Goal: Find specific page/section: Find specific page/section

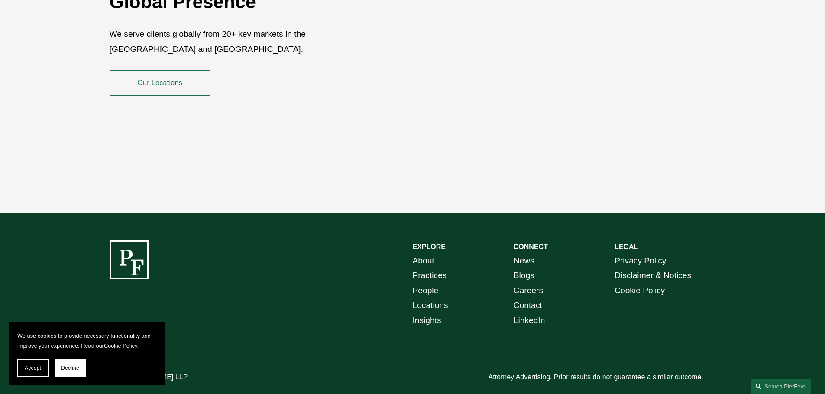
scroll to position [1585, 0]
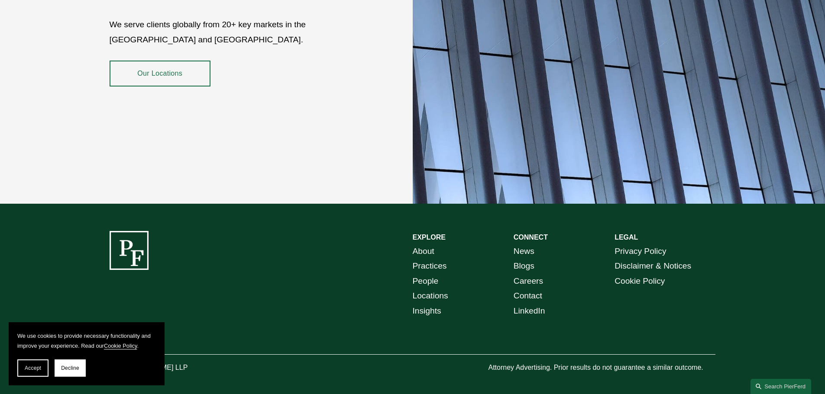
click at [191, 65] on link "Our Locations" at bounding box center [160, 74] width 101 height 26
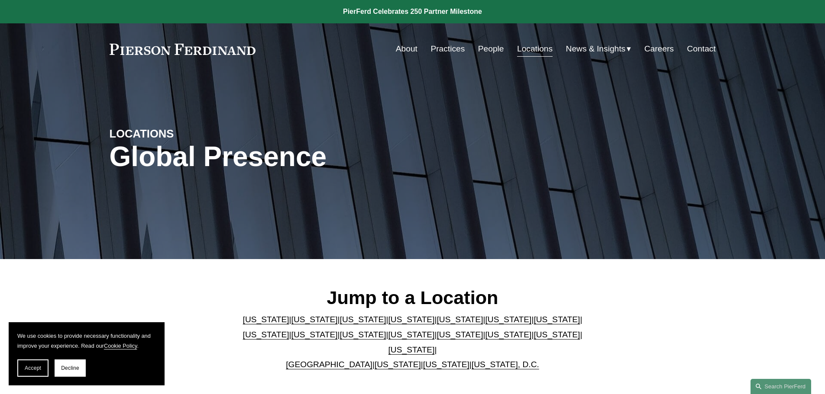
scroll to position [202, 0]
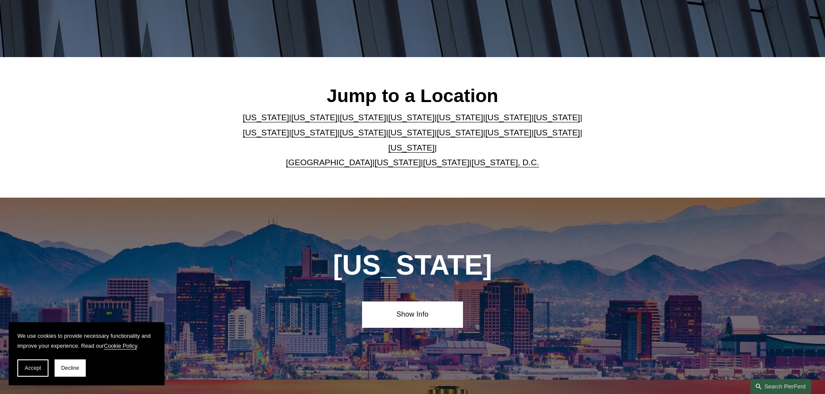
click at [391, 122] on link "[US_STATE]" at bounding box center [411, 117] width 46 height 9
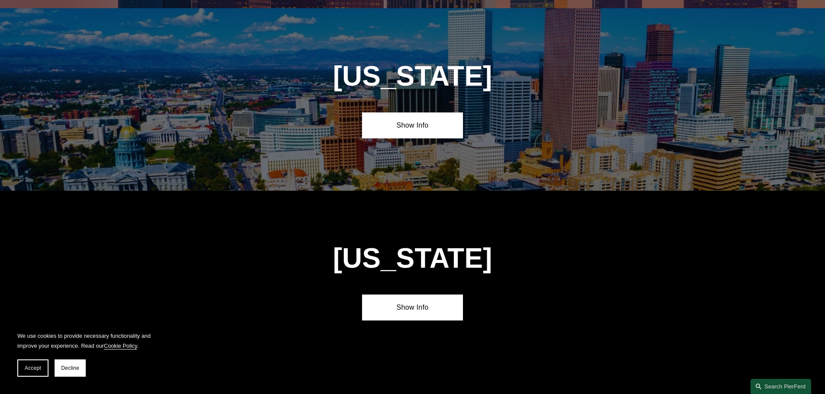
scroll to position [940, 0]
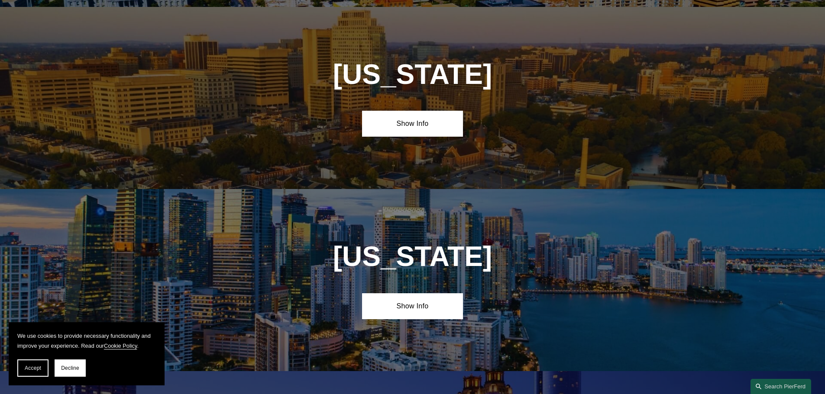
click at [391, 123] on link "Show Info" at bounding box center [412, 124] width 101 height 26
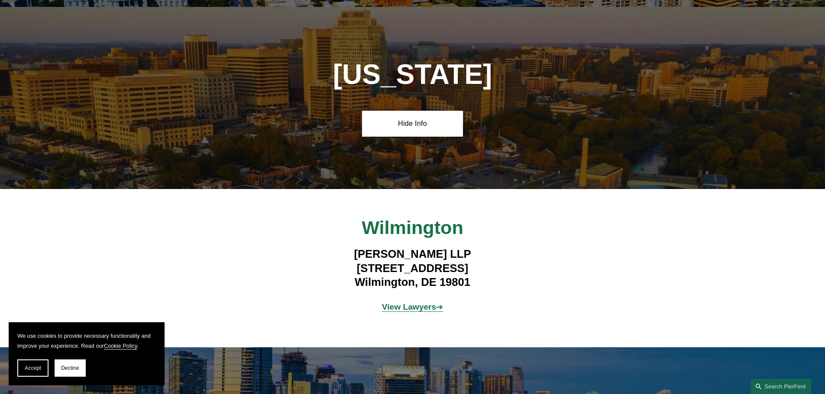
click at [390, 303] on strong "View Lawyers" at bounding box center [409, 307] width 55 height 9
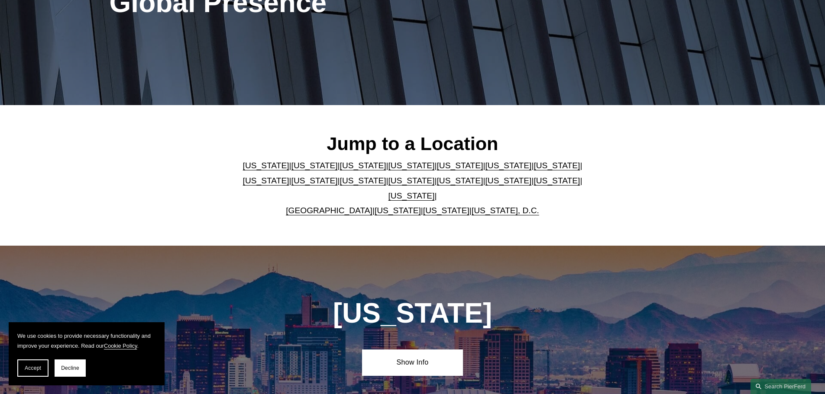
scroll to position [0, 0]
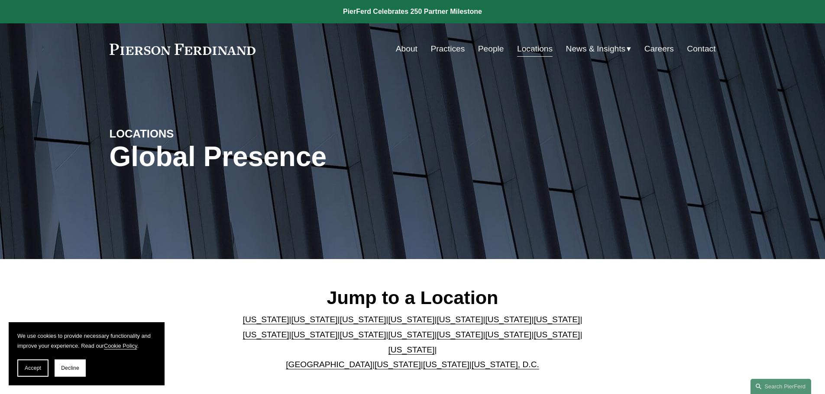
click at [405, 48] on link "About" at bounding box center [407, 49] width 22 height 16
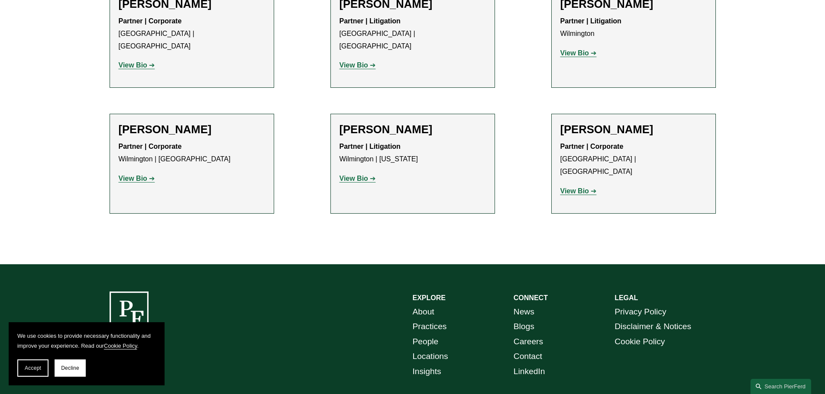
scroll to position [202, 0]
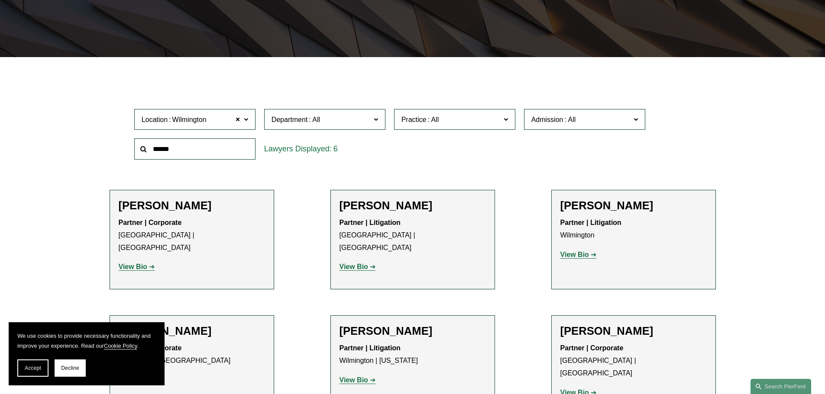
click at [82, 97] on div "Filter Location [GEOGRAPHIC_DATA] [GEOGRAPHIC_DATA] All [GEOGRAPHIC_DATA] [GEOG…" at bounding box center [412, 269] width 825 height 396
